Goal: Task Accomplishment & Management: Manage account settings

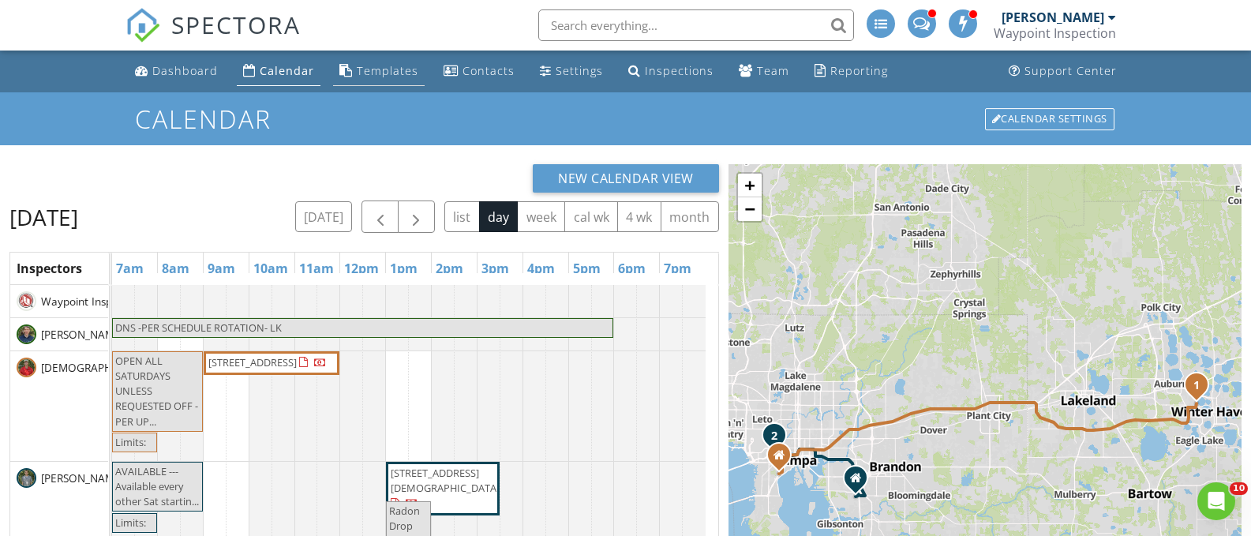
click at [368, 73] on div "Templates" at bounding box center [388, 70] width 62 height 15
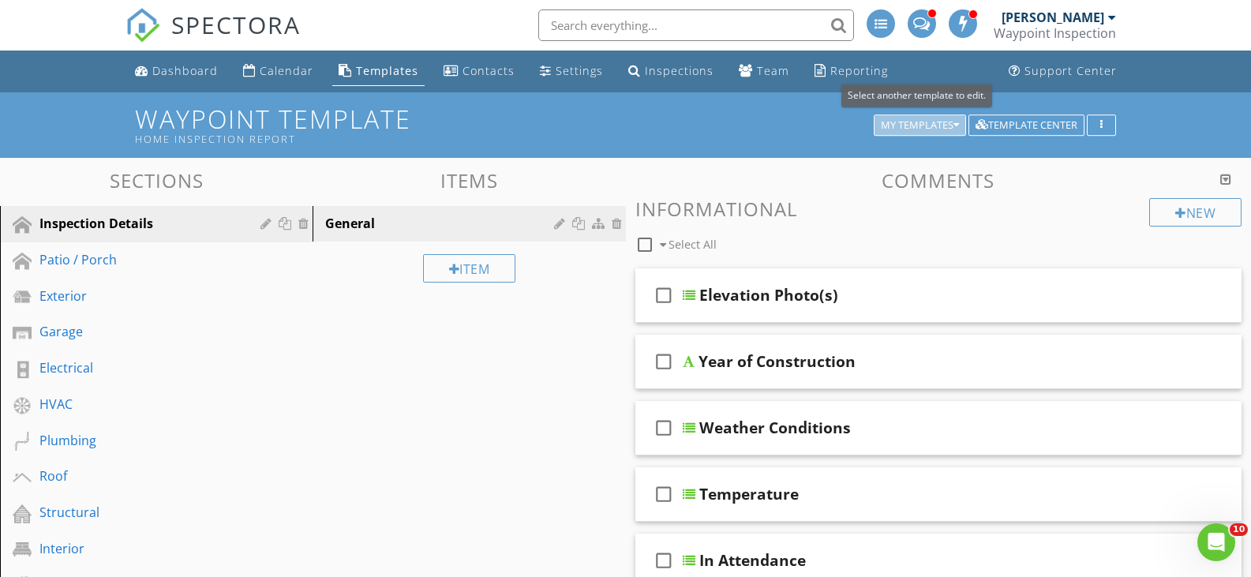
click at [953, 123] on icon "button" at bounding box center [956, 125] width 6 height 11
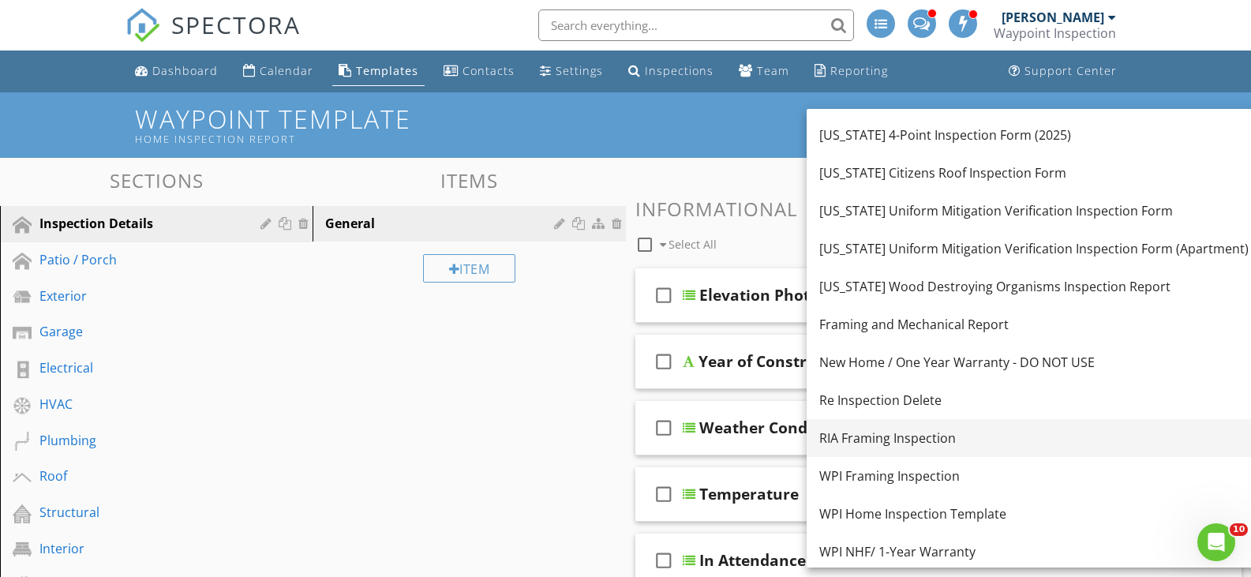
scroll to position [148, 0]
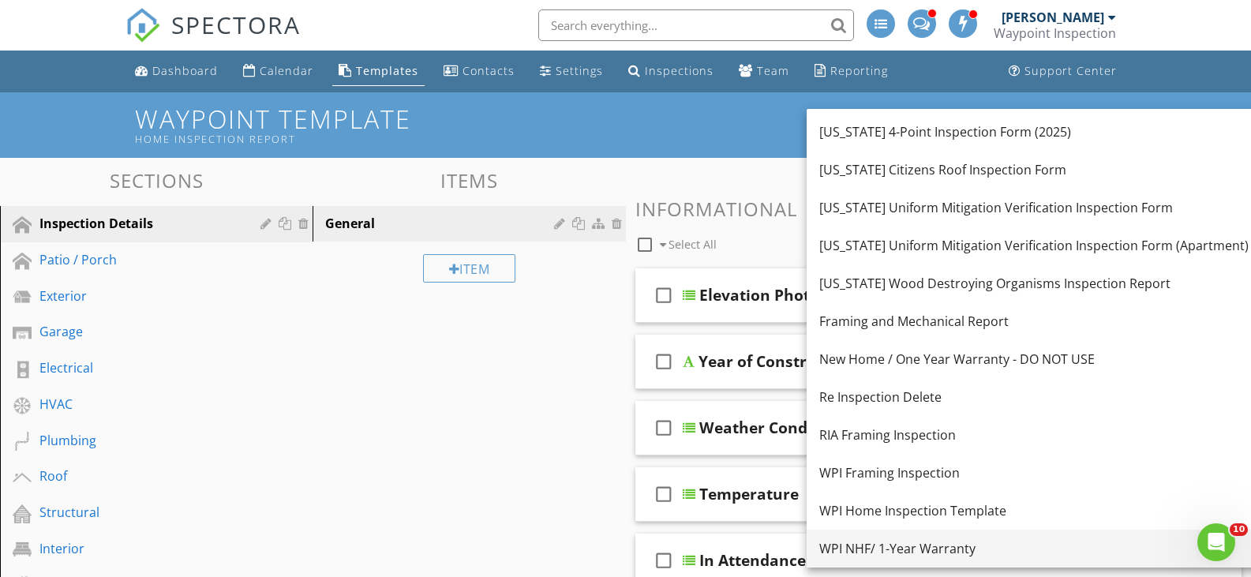
click at [989, 535] on div "WPI NHF/ 1-Year Warranty" at bounding box center [1033, 548] width 429 height 19
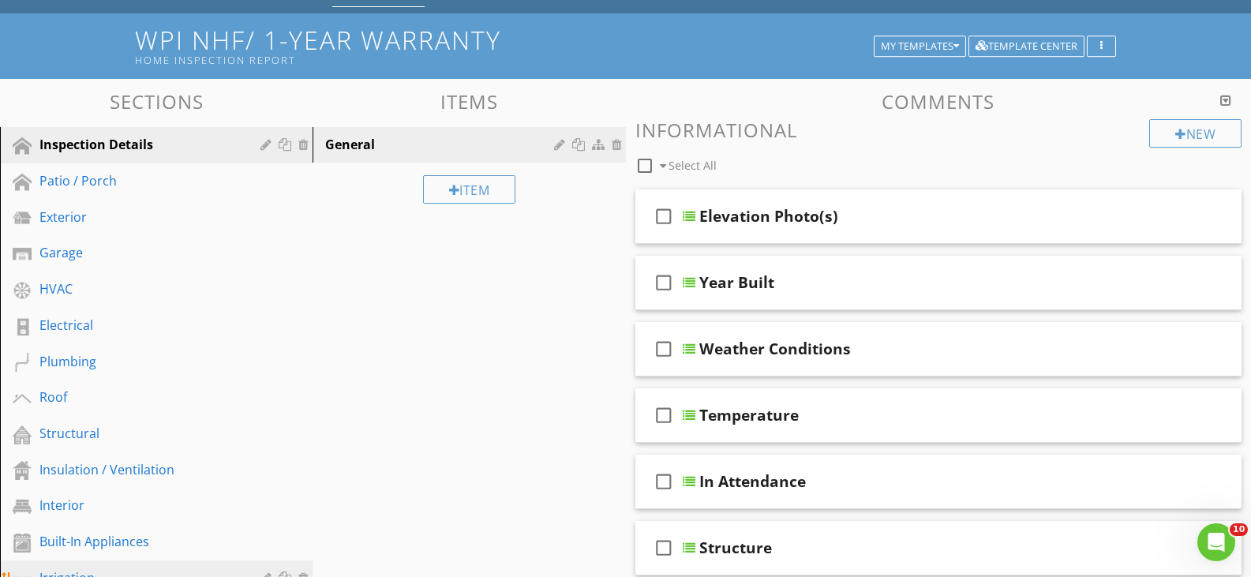
scroll to position [0, 0]
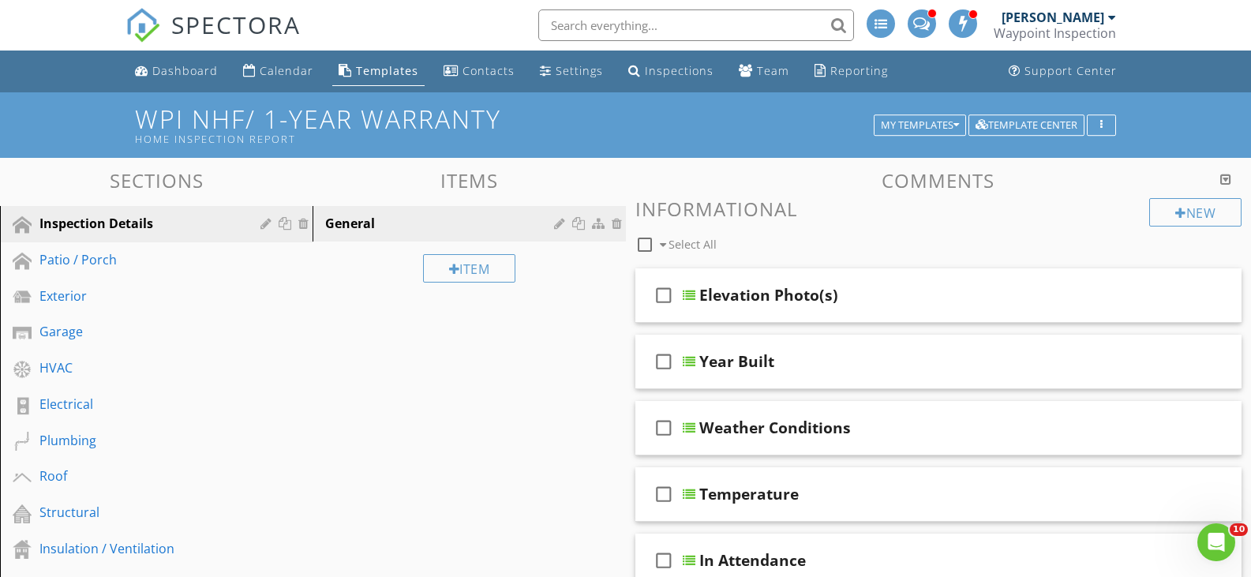
click at [385, 69] on div "Templates" at bounding box center [387, 70] width 62 height 15
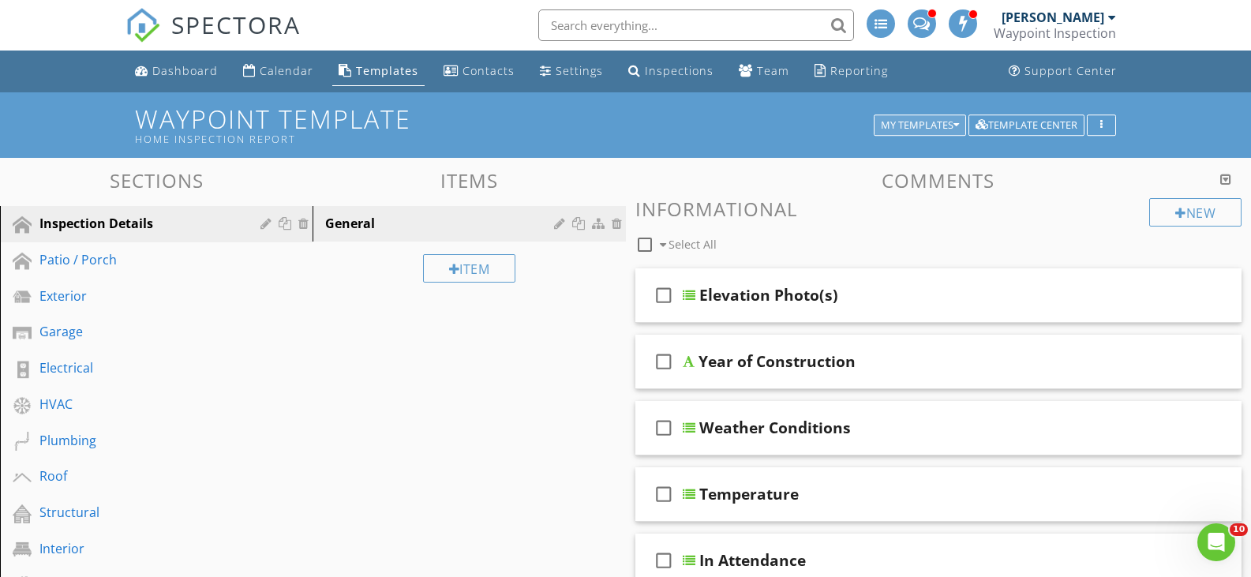
click at [940, 123] on div "My Templates" at bounding box center [920, 125] width 78 height 11
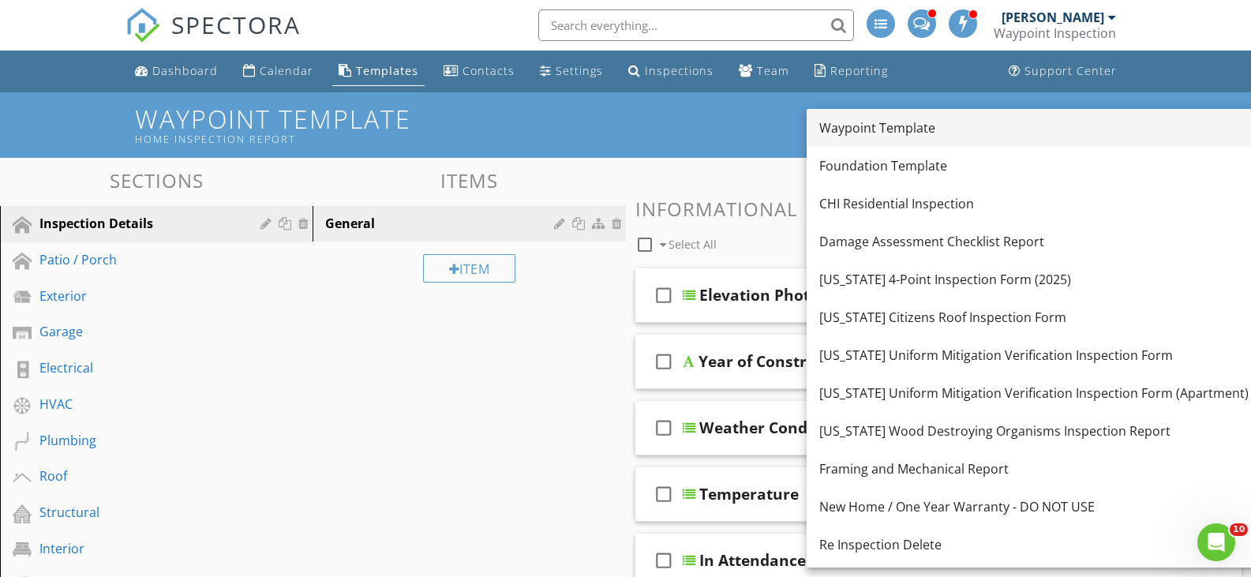
click at [938, 126] on div "Waypoint Template" at bounding box center [1033, 127] width 429 height 19
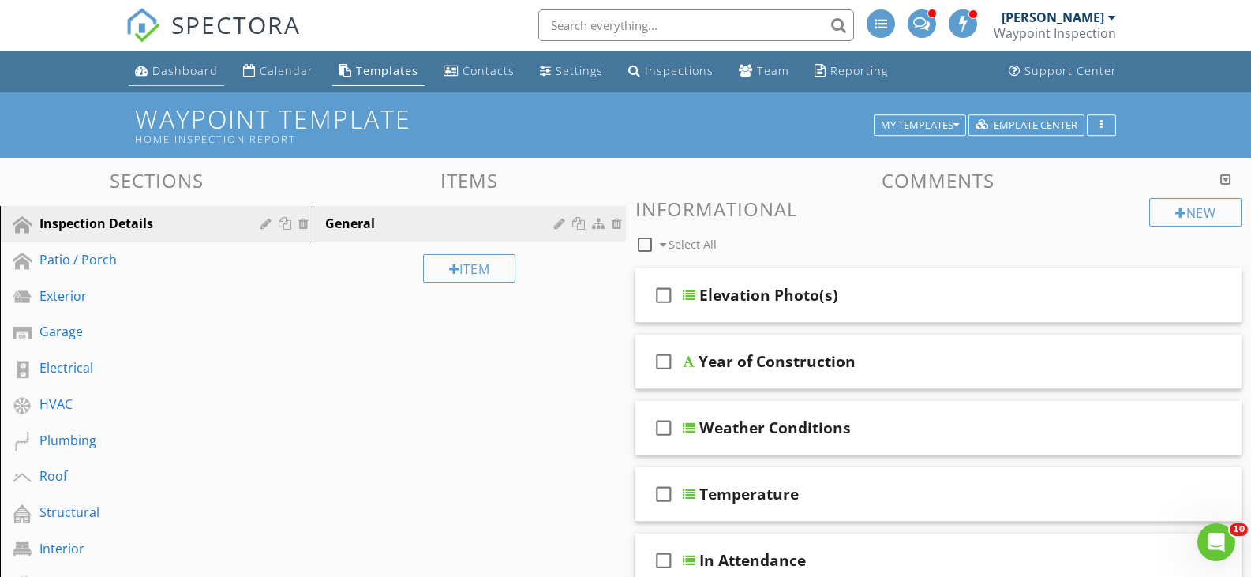
click at [186, 69] on div "Dashboard" at bounding box center [184, 70] width 65 height 15
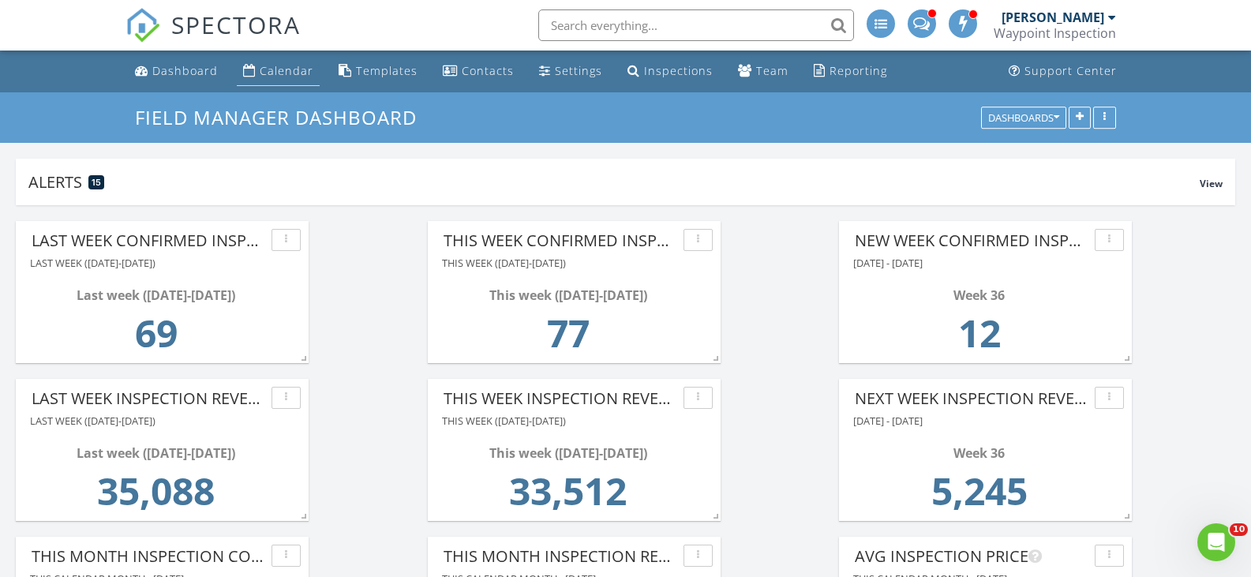
click at [293, 69] on div "Calendar" at bounding box center [287, 70] width 54 height 15
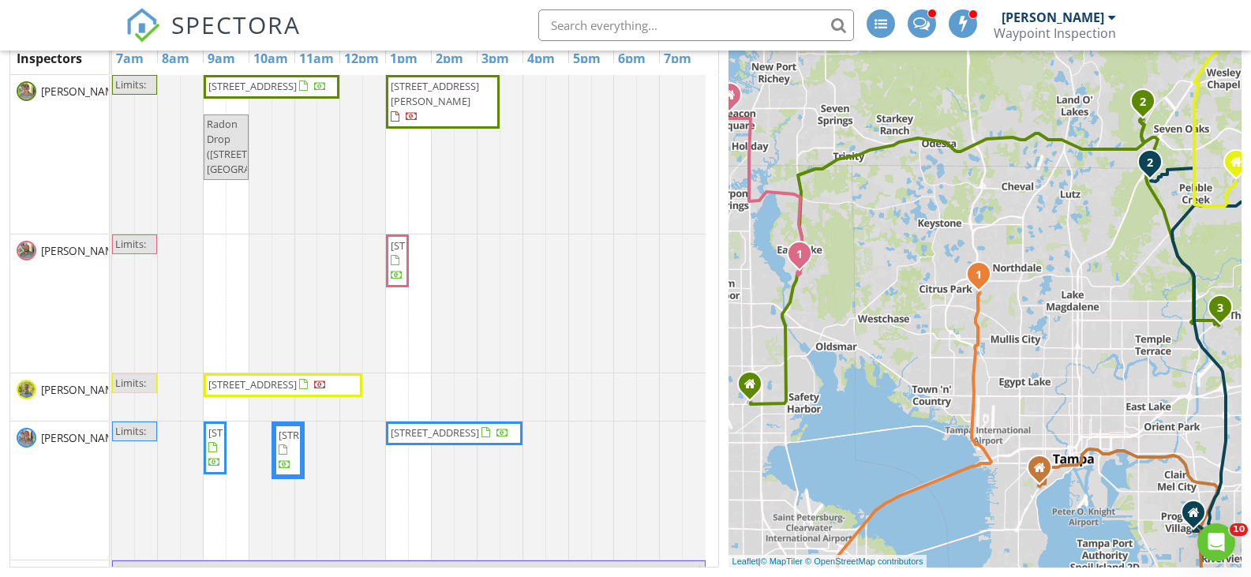
click at [597, 26] on input "text" at bounding box center [696, 25] width 316 height 32
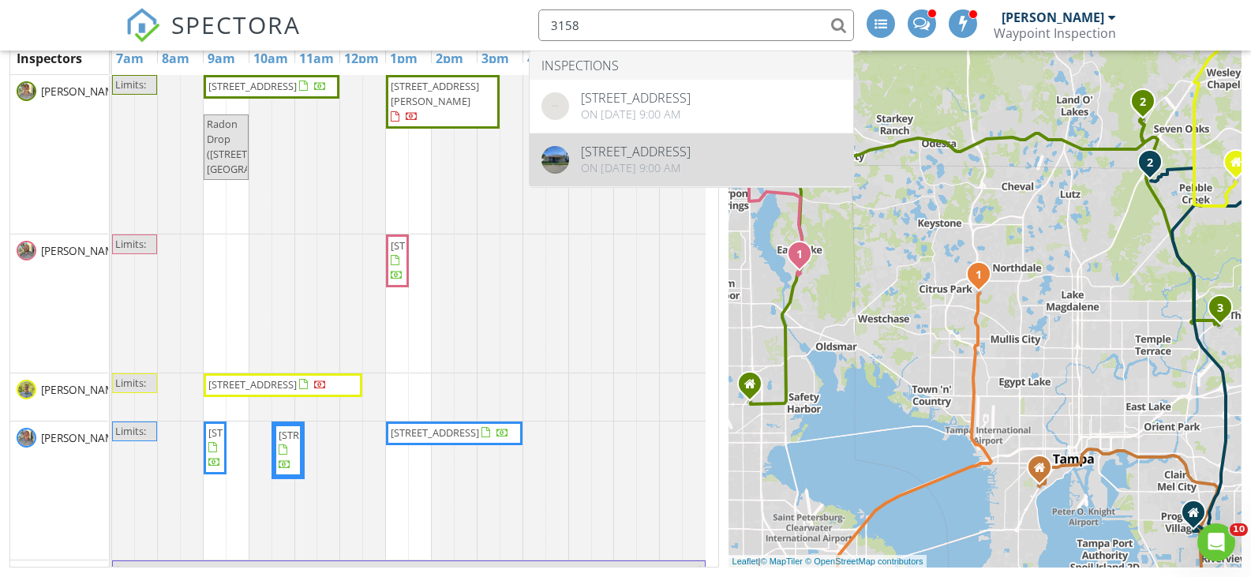
type input "3158"
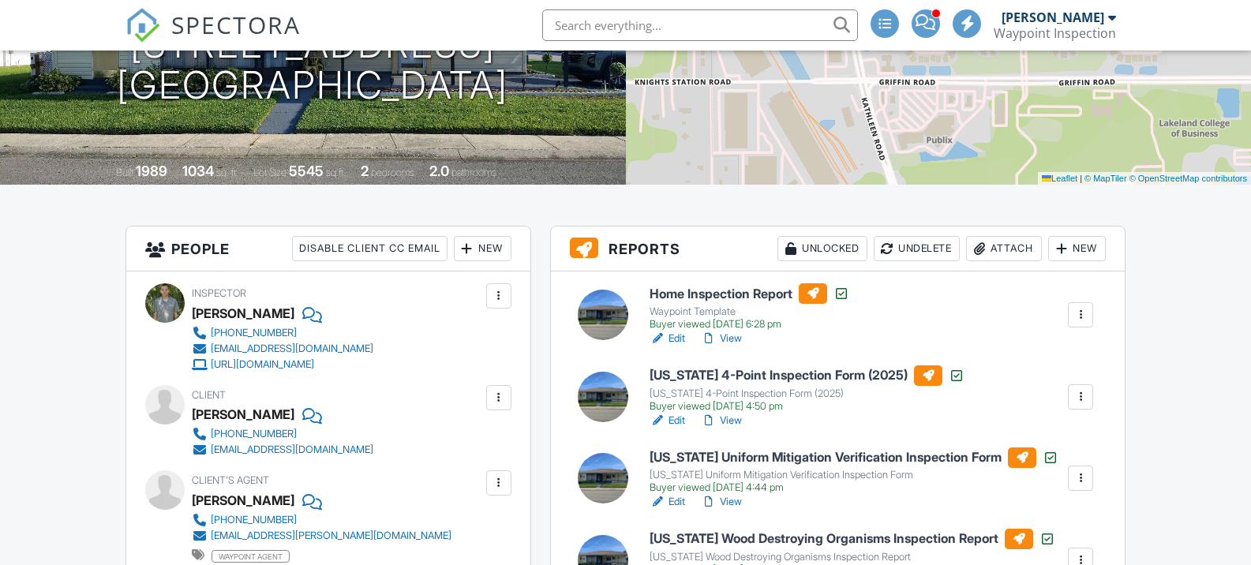
click at [481, 245] on div "New" at bounding box center [483, 248] width 58 height 25
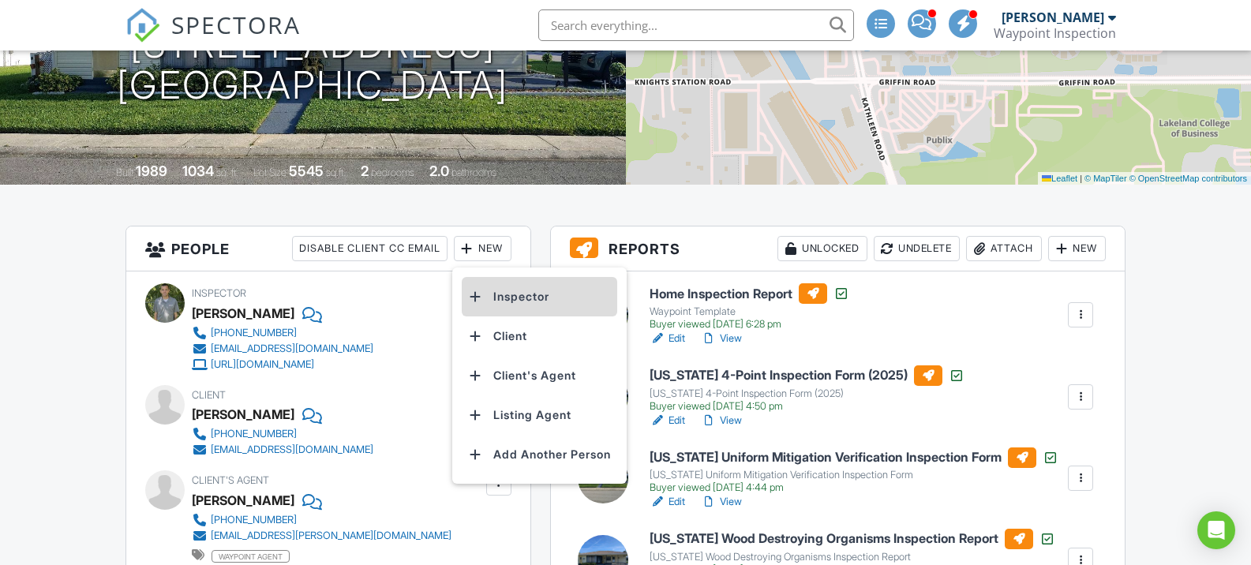
click at [523, 298] on li "Inspector" at bounding box center [539, 296] width 155 height 39
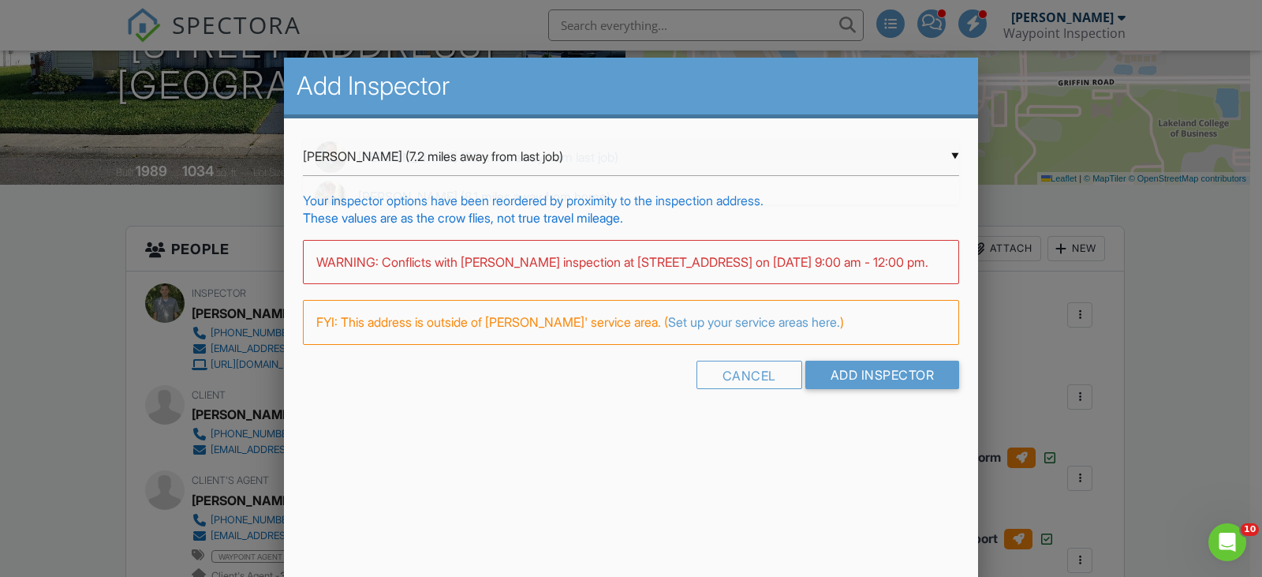
click at [849, 156] on div "▼ [PERSON_NAME] (7.2 miles away from last job) [PERSON_NAME] (7.2 miles away fr…" at bounding box center [631, 156] width 656 height 39
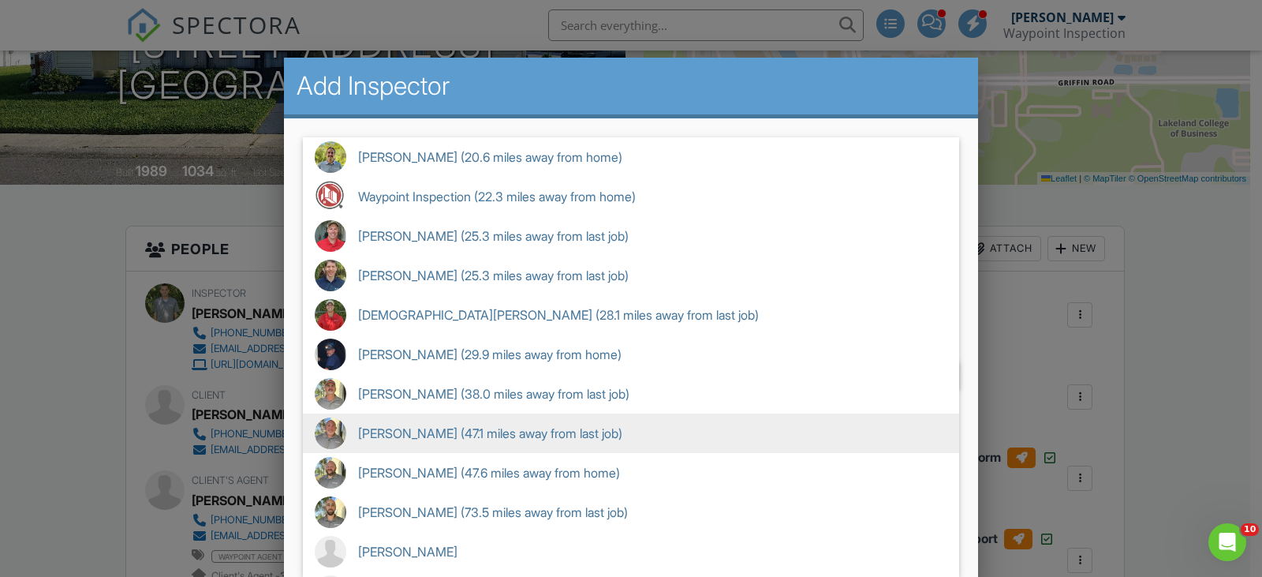
click at [425, 431] on span "[PERSON_NAME] (47.1 miles away from last job)" at bounding box center [631, 432] width 656 height 39
type input "[PERSON_NAME] (47.1 miles away from last job)"
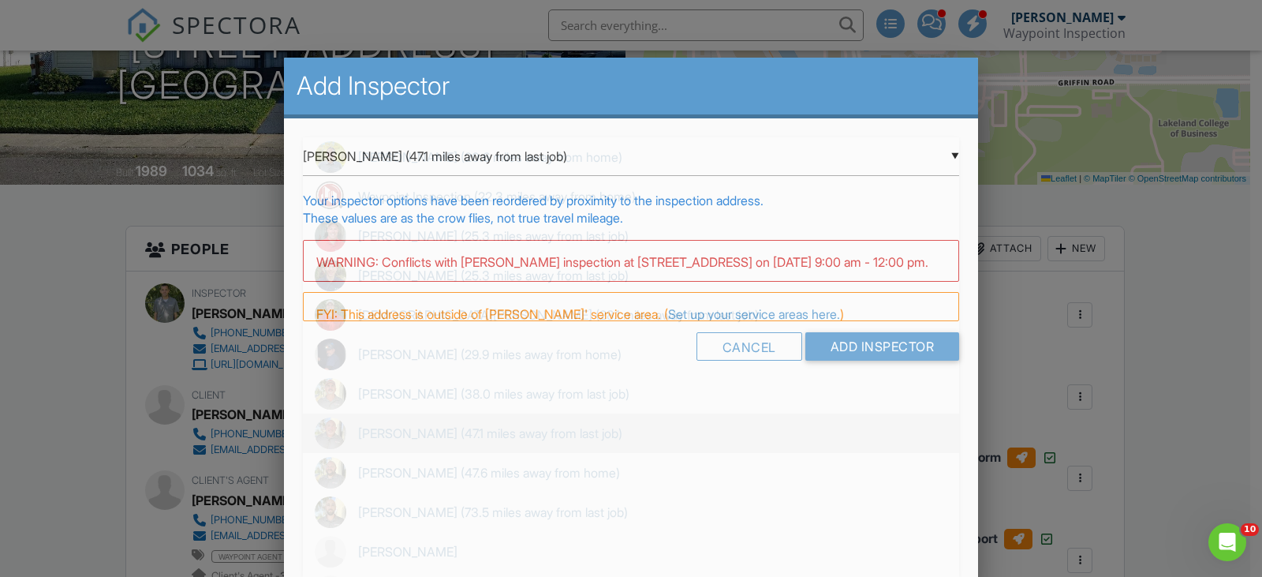
scroll to position [113, 0]
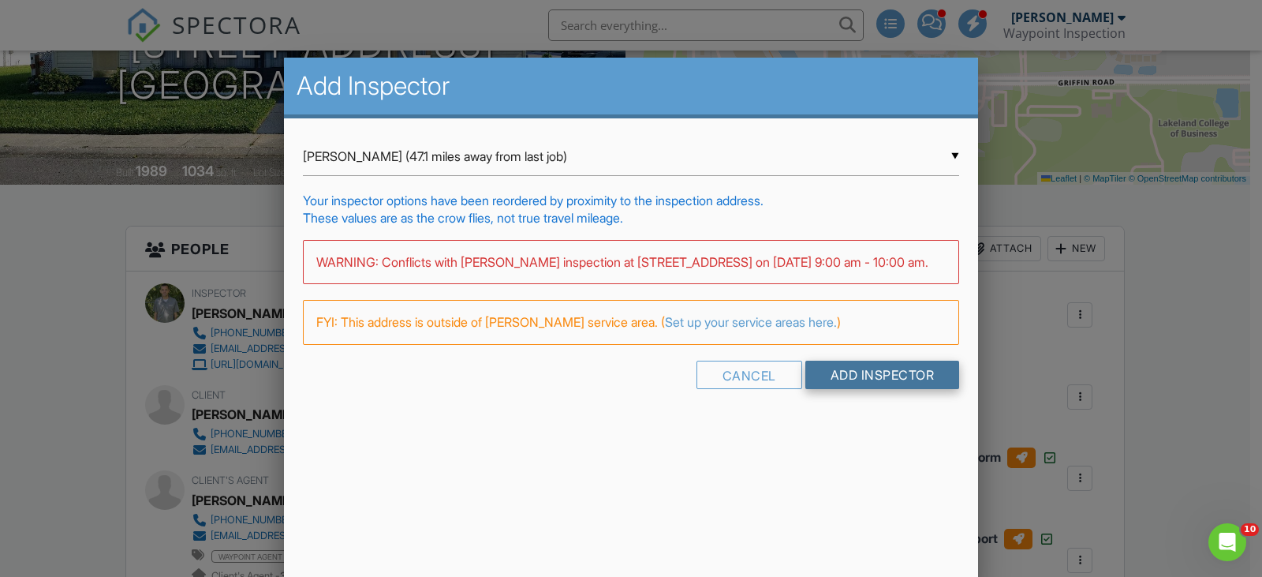
click at [866, 389] on input "Add Inspector" at bounding box center [883, 375] width 155 height 28
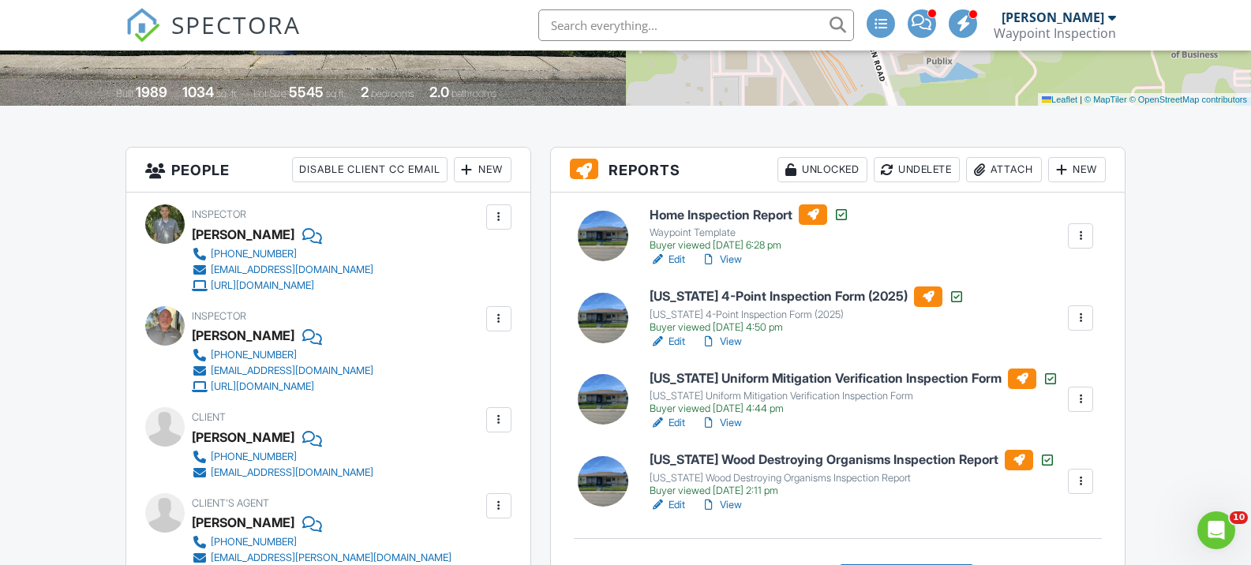
click at [1080, 230] on div at bounding box center [1080, 236] width 16 height 16
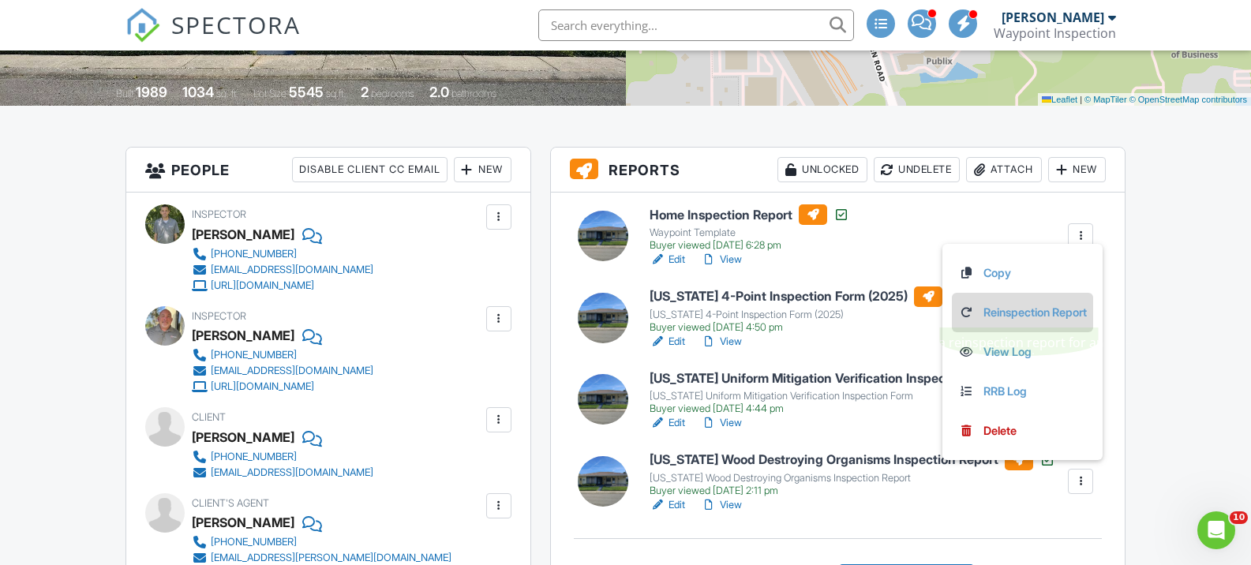
click at [1035, 310] on link "Reinspection Report" at bounding box center [1022, 312] width 129 height 17
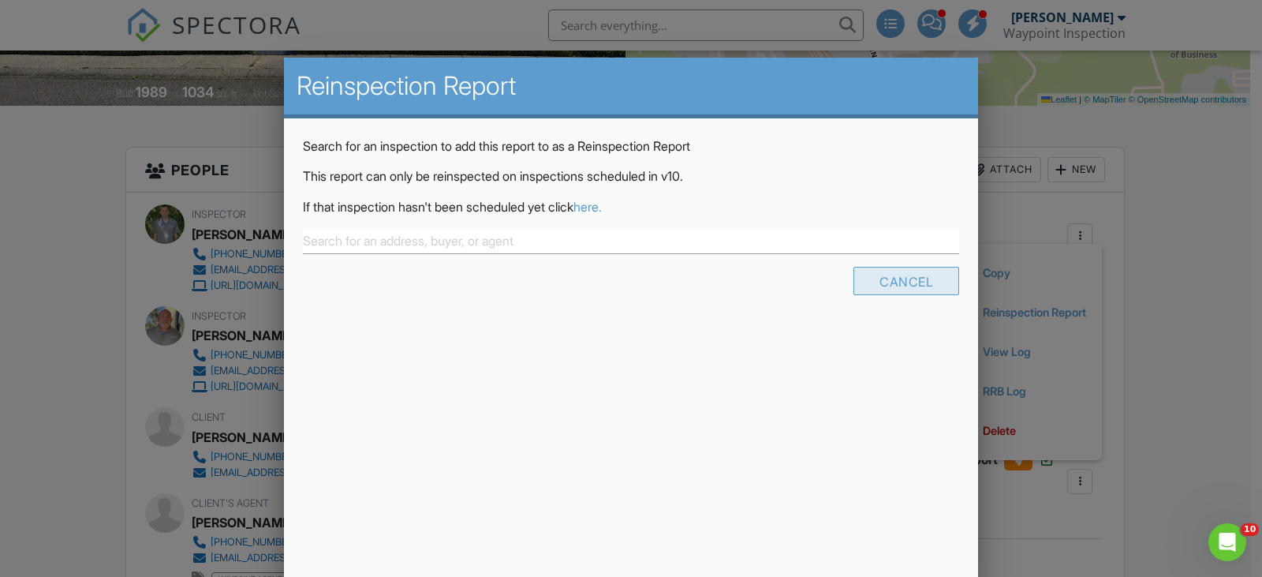
click at [924, 282] on div "Cancel" at bounding box center [907, 281] width 106 height 28
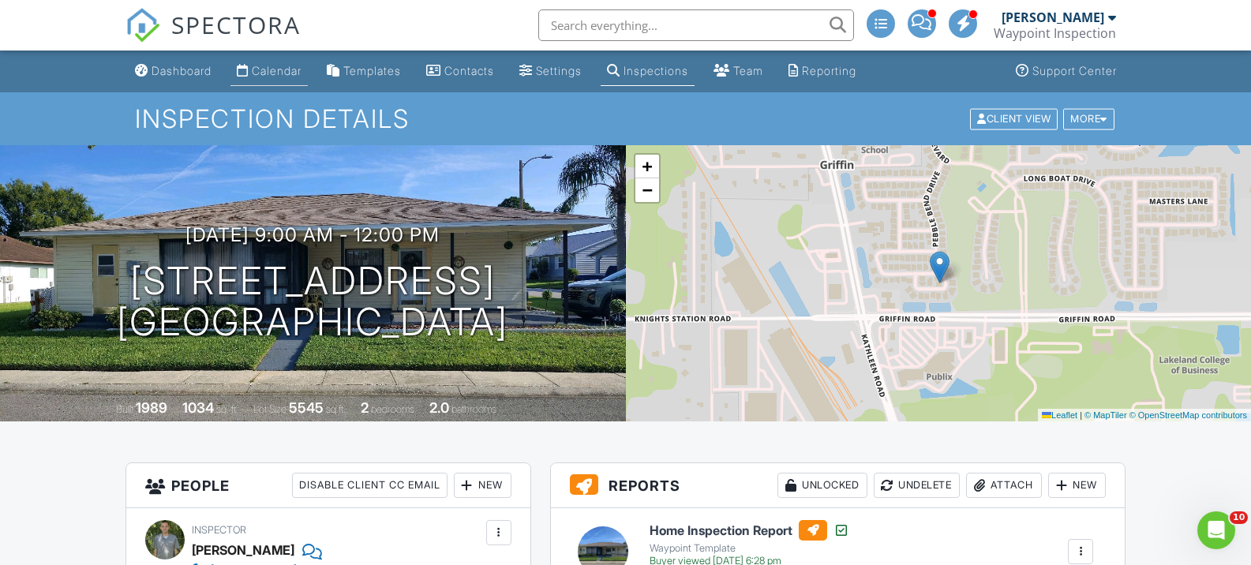
click at [285, 76] on div "Calendar" at bounding box center [277, 70] width 50 height 13
